Goal: Information Seeking & Learning: Compare options

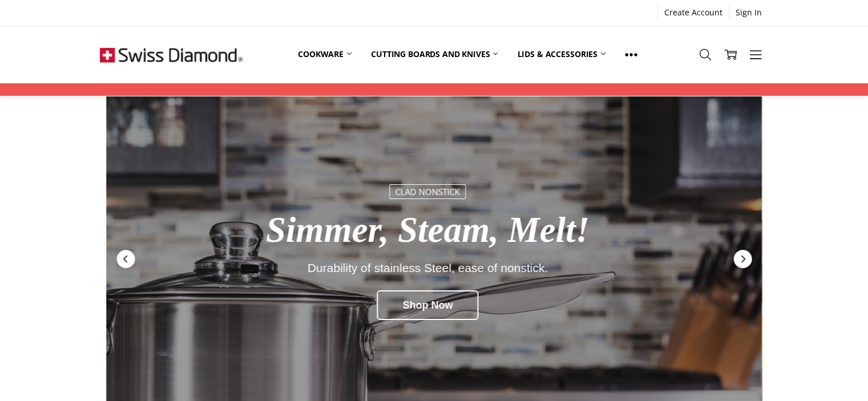
scroll to position [23, 0]
click at [739, 254] on icon "Next" at bounding box center [741, 258] width 9 height 9
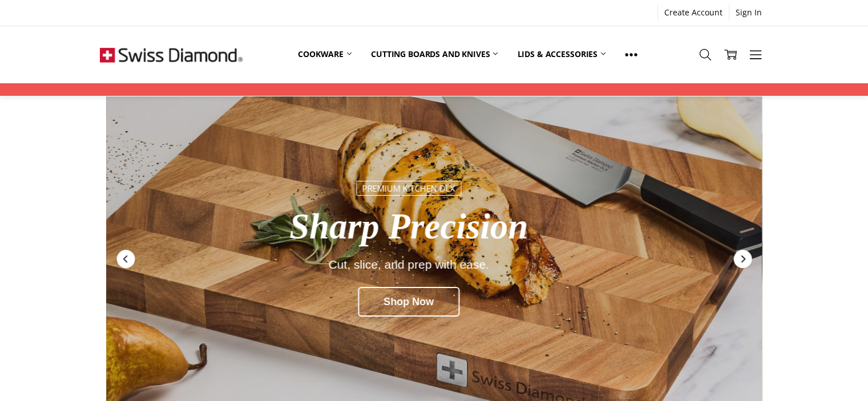
click at [739, 254] on icon "Next" at bounding box center [741, 258] width 9 height 9
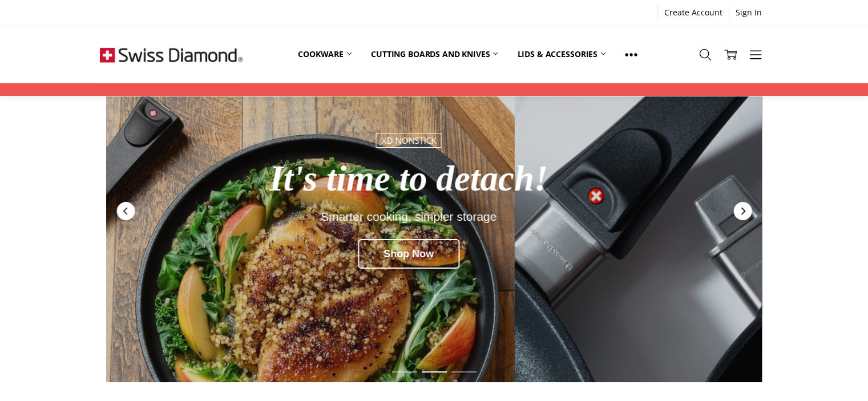
scroll to position [68, 0]
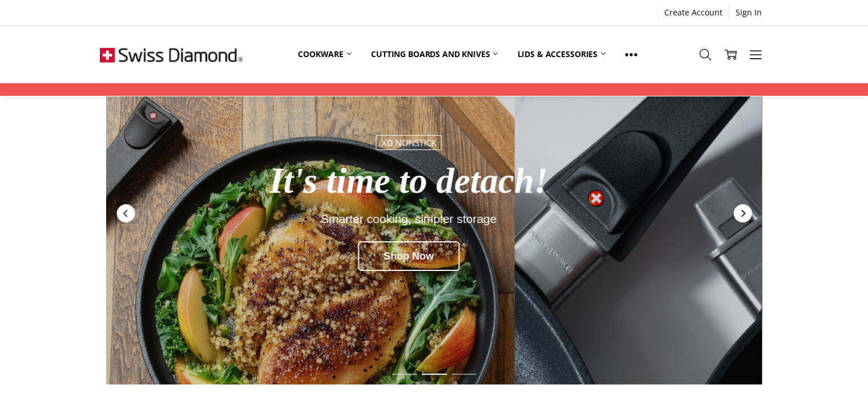
click at [744, 209] on icon "Next" at bounding box center [741, 213] width 9 height 9
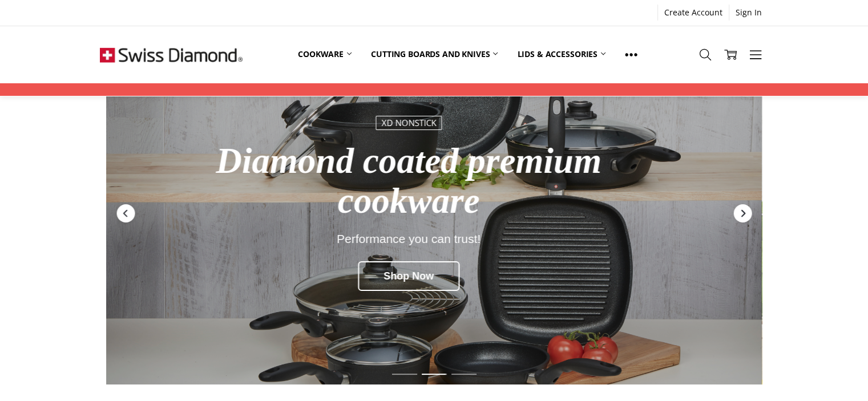
click at [744, 209] on icon "Next" at bounding box center [741, 213] width 9 height 9
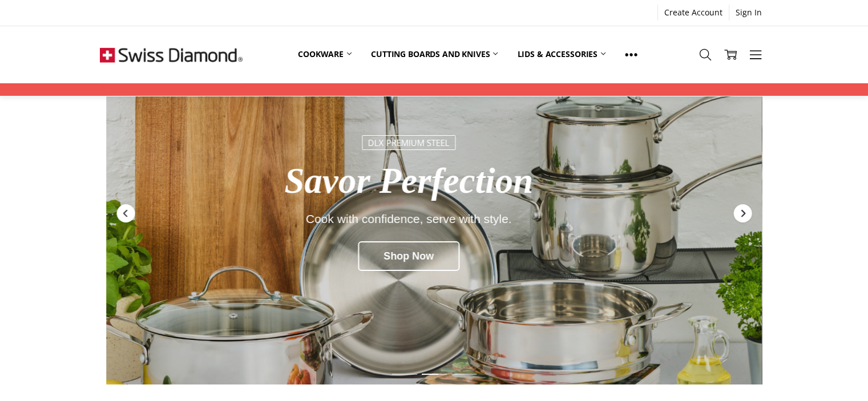
click at [744, 209] on icon "Next" at bounding box center [741, 213] width 9 height 9
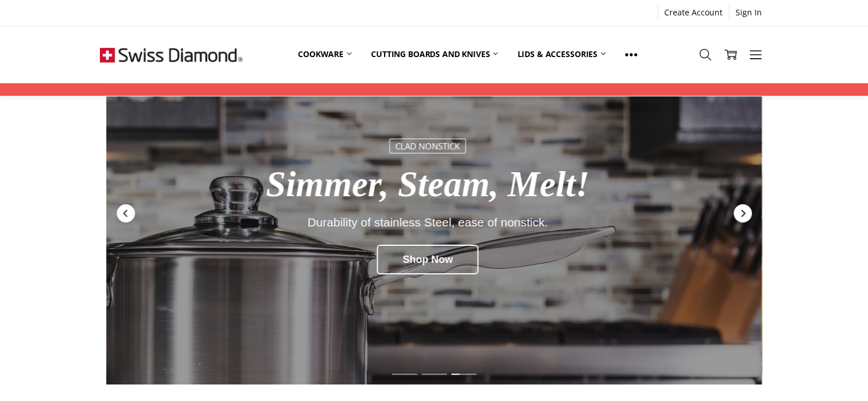
click at [744, 209] on icon "Next" at bounding box center [741, 213] width 9 height 9
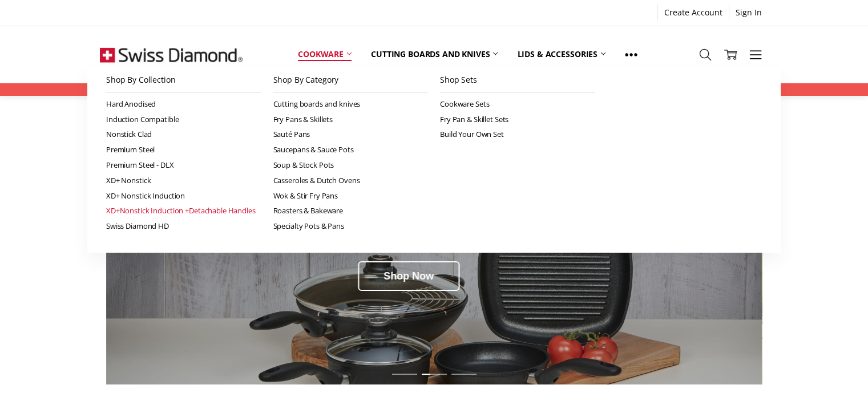
click at [157, 207] on link "XD+Nonstick Induction +Detachable Handles" at bounding box center [183, 210] width 155 height 15
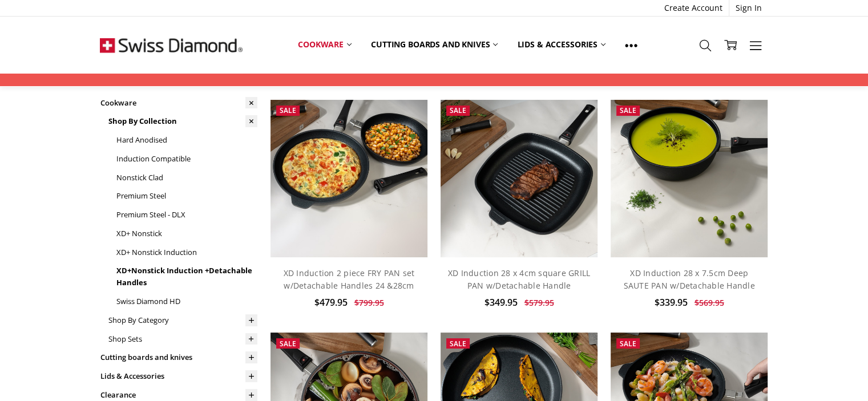
scroll to position [23, 0]
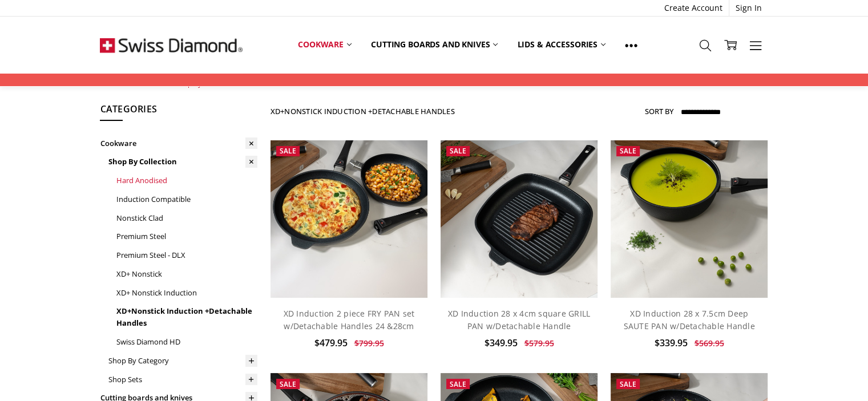
click at [159, 179] on link "Hard Anodised" at bounding box center [186, 180] width 141 height 19
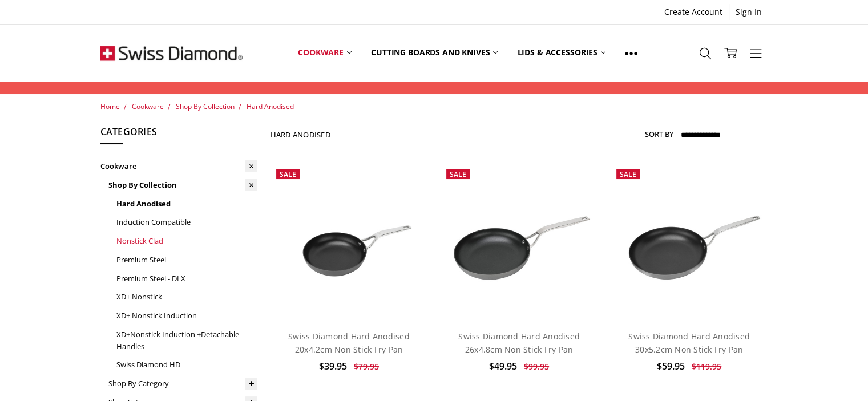
click at [155, 241] on link "Nonstick Clad" at bounding box center [186, 241] width 141 height 19
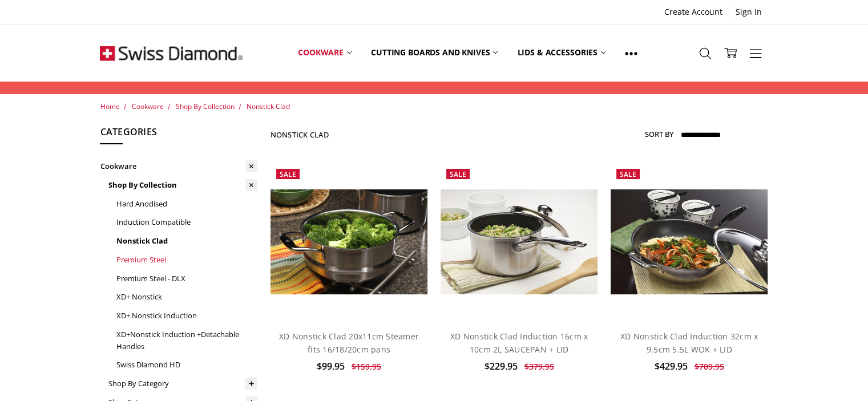
click at [155, 259] on link "Premium Steel" at bounding box center [186, 259] width 141 height 19
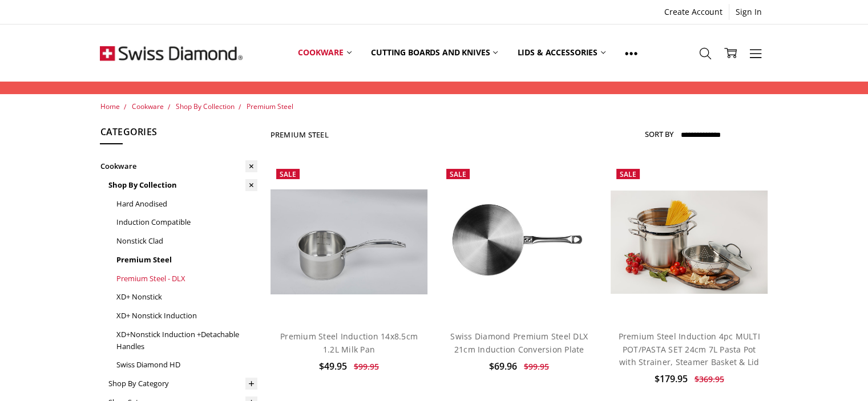
click at [157, 279] on link "Premium Steel - DLX" at bounding box center [186, 278] width 141 height 19
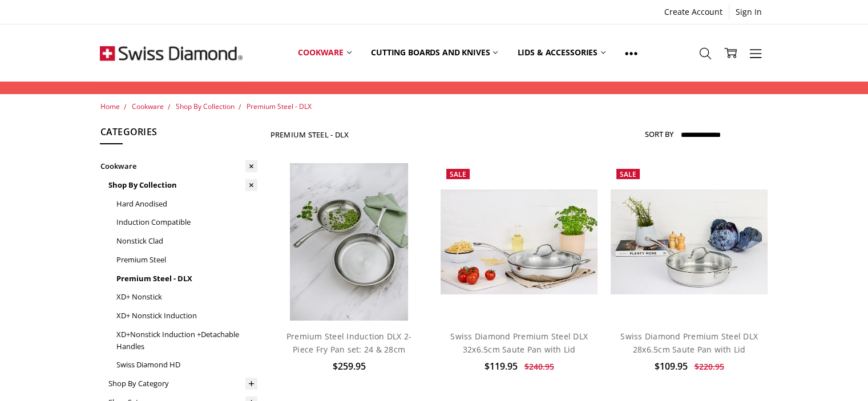
click at [153, 296] on link "XD+ Nonstick" at bounding box center [186, 296] width 141 height 19
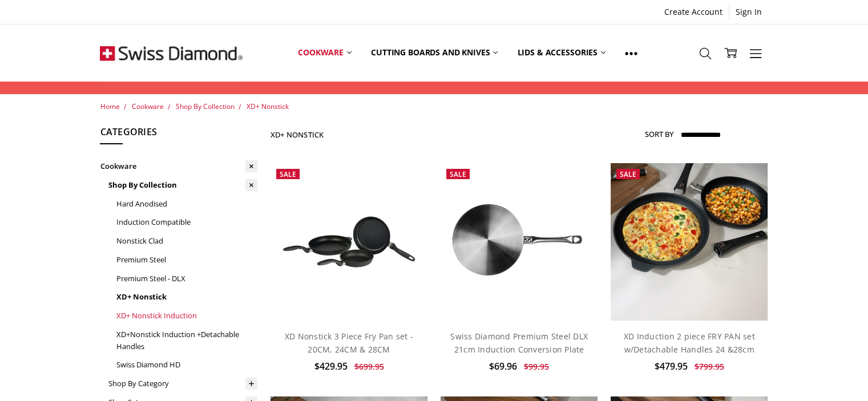
click at [160, 312] on link "XD+ Nonstick Induction" at bounding box center [186, 315] width 141 height 19
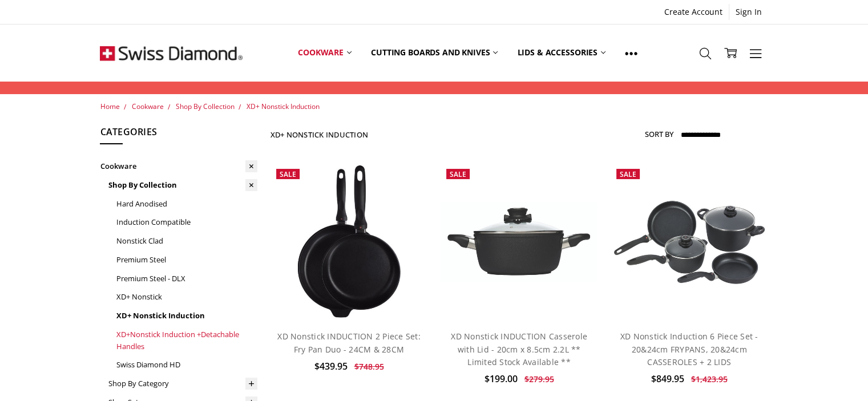
click at [172, 335] on link "XD+Nonstick Induction +Detachable Handles" at bounding box center [186, 340] width 141 height 31
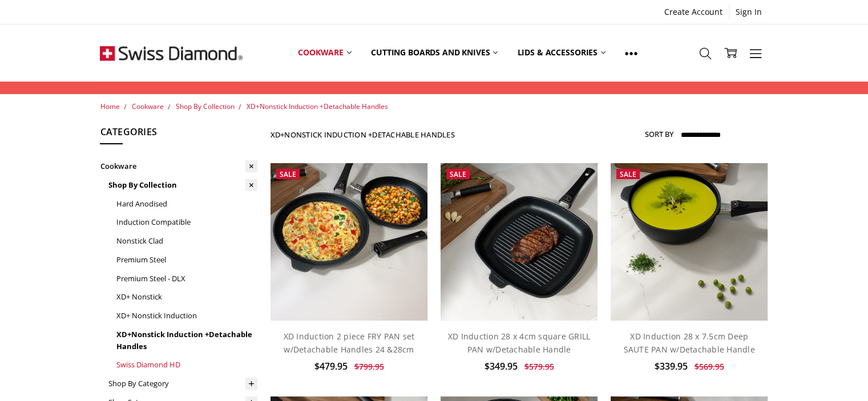
click at [163, 363] on link "Swiss Diamond HD" at bounding box center [186, 364] width 141 height 19
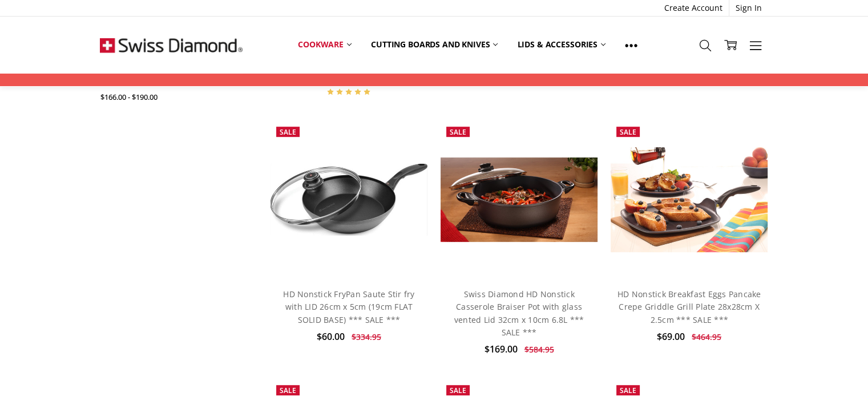
scroll to position [616, 0]
